Goal: Task Accomplishment & Management: Use online tool/utility

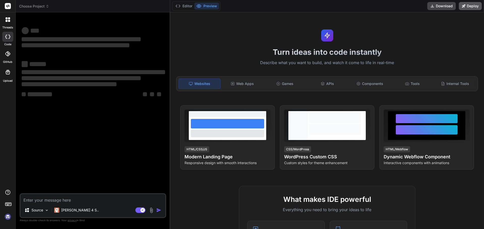
type textarea "x"
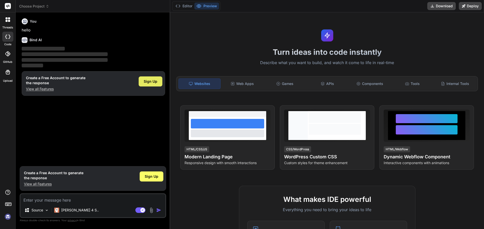
click at [148, 81] on span "Sign Up" at bounding box center [151, 81] width 14 height 5
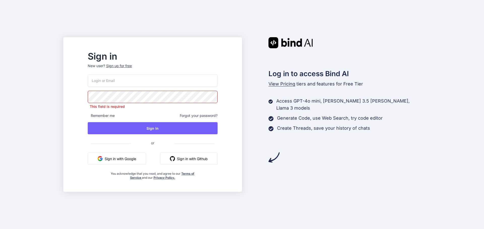
click at [135, 159] on button "Sign in with Google" at bounding box center [117, 159] width 58 height 12
